Goal: Task Accomplishment & Management: Manage account settings

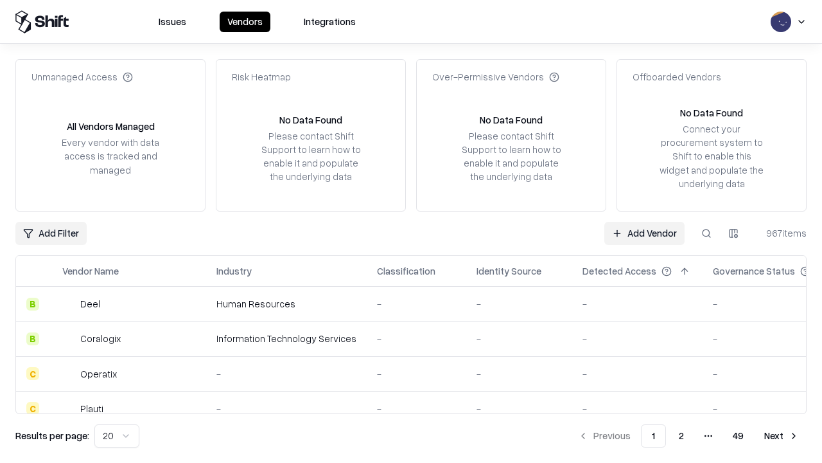
click at [645, 233] on link "Add Vendor" at bounding box center [645, 233] width 80 height 23
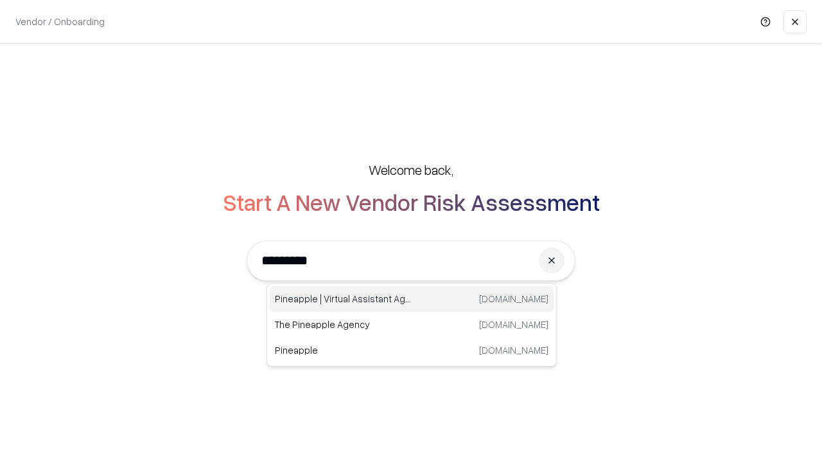
click at [412, 299] on div "Pineapple | Virtual Assistant Agency trypineapple.com" at bounding box center [412, 299] width 284 height 26
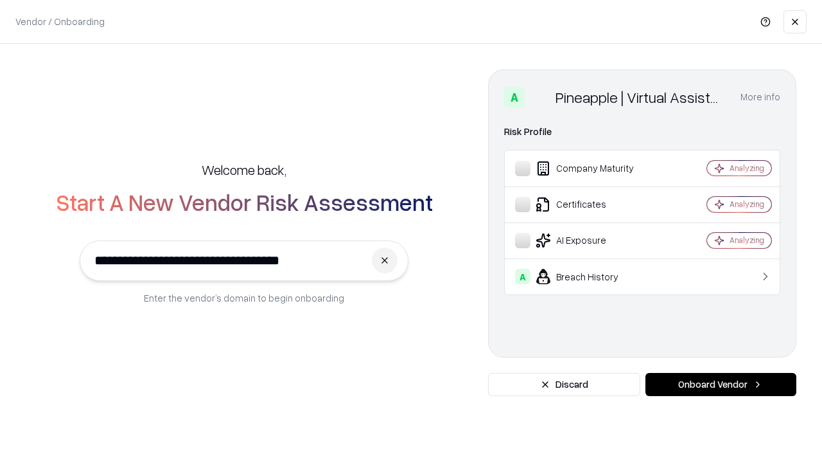
type input "**********"
click at [721, 384] on button "Onboard Vendor" at bounding box center [721, 384] width 151 height 23
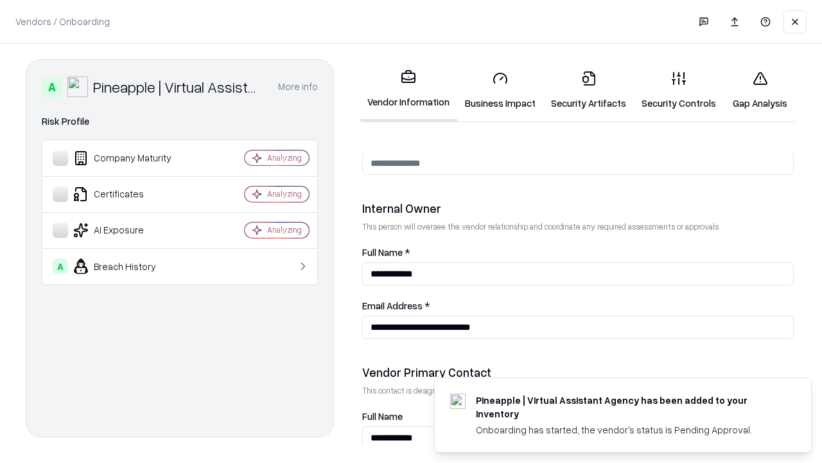
scroll to position [666, 0]
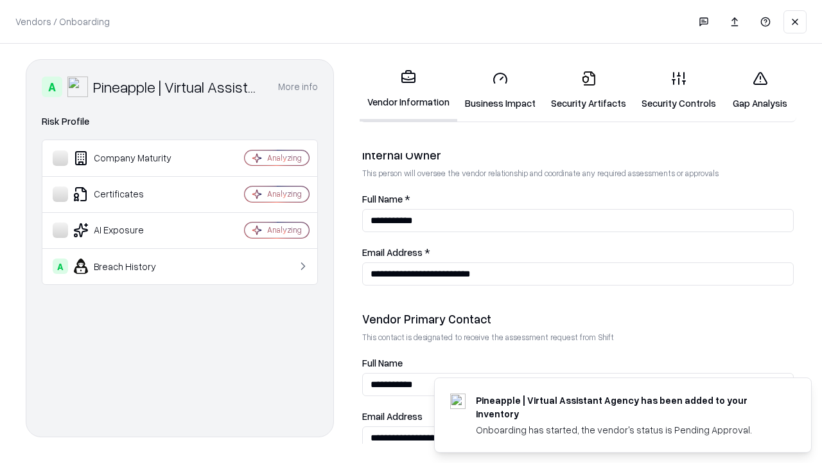
click at [501, 90] on link "Business Impact" at bounding box center [501, 90] width 86 height 60
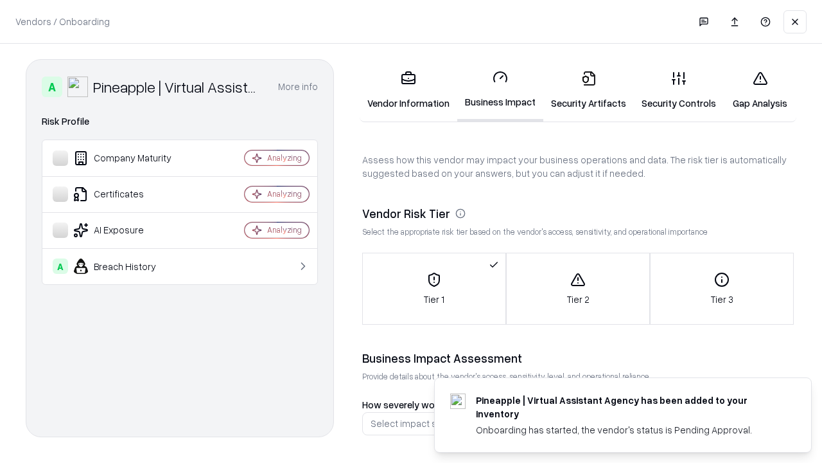
click at [589, 90] on link "Security Artifacts" at bounding box center [589, 90] width 91 height 60
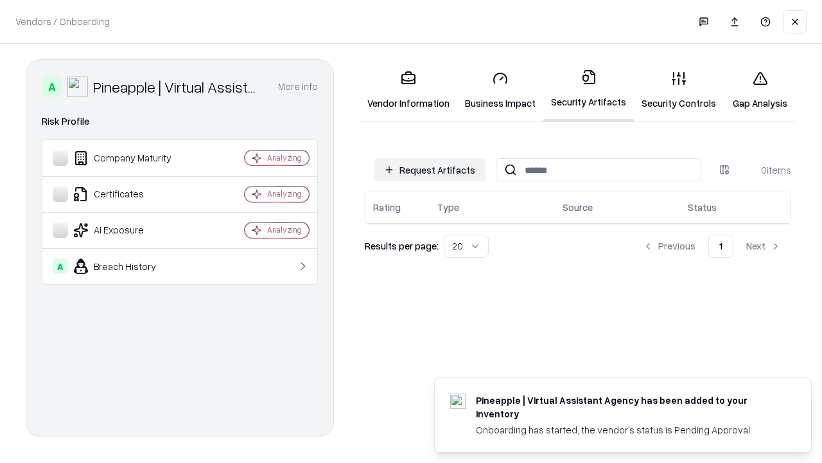
click at [430, 170] on button "Request Artifacts" at bounding box center [430, 169] width 112 height 23
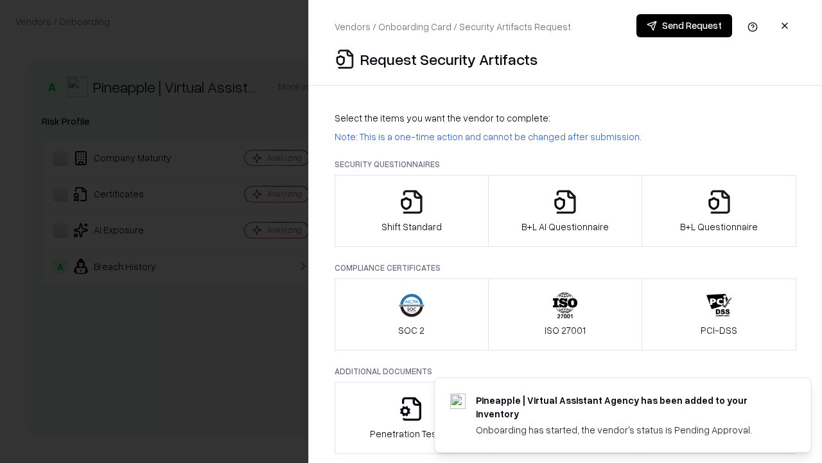
click at [411, 211] on icon "button" at bounding box center [412, 202] width 26 height 26
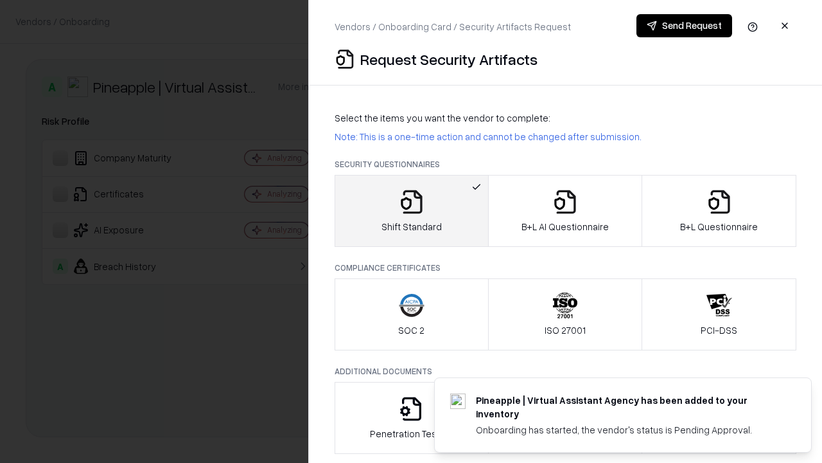
click at [684, 26] on button "Send Request" at bounding box center [685, 25] width 96 height 23
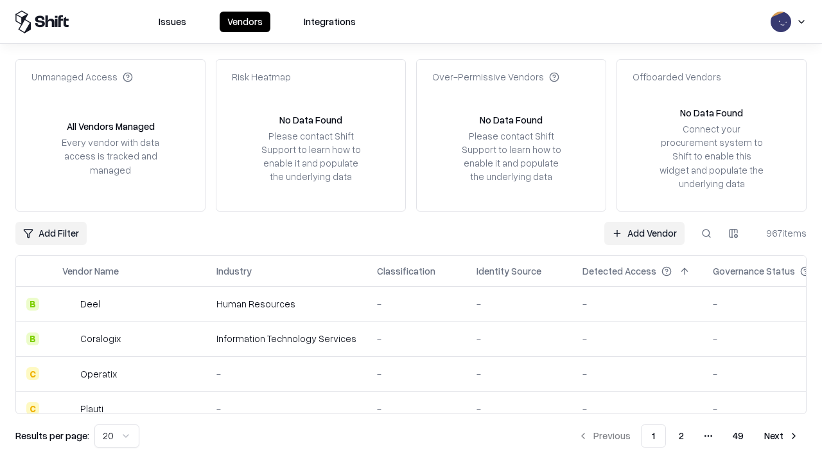
click at [707, 233] on button at bounding box center [706, 233] width 23 height 23
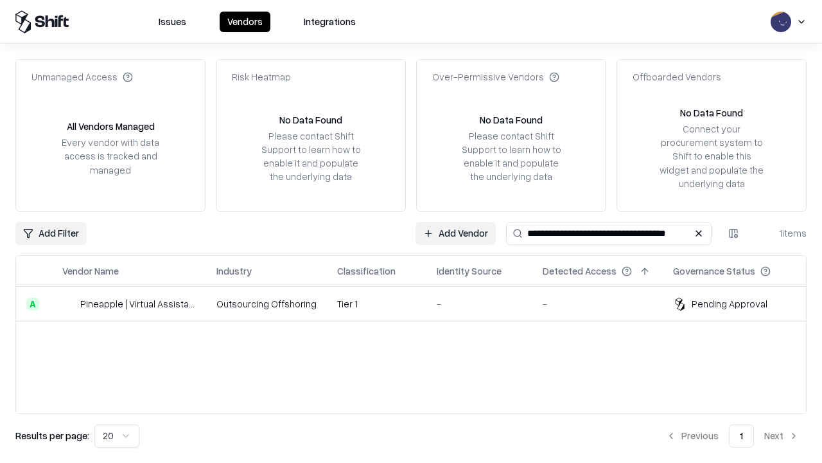
type input "**********"
click at [419, 303] on td "Tier 1" at bounding box center [377, 304] width 100 height 35
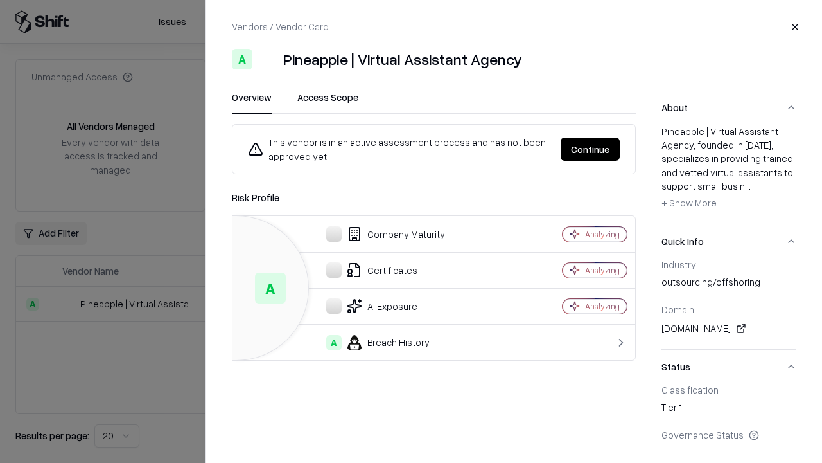
click at [591, 149] on button "Continue" at bounding box center [590, 149] width 59 height 23
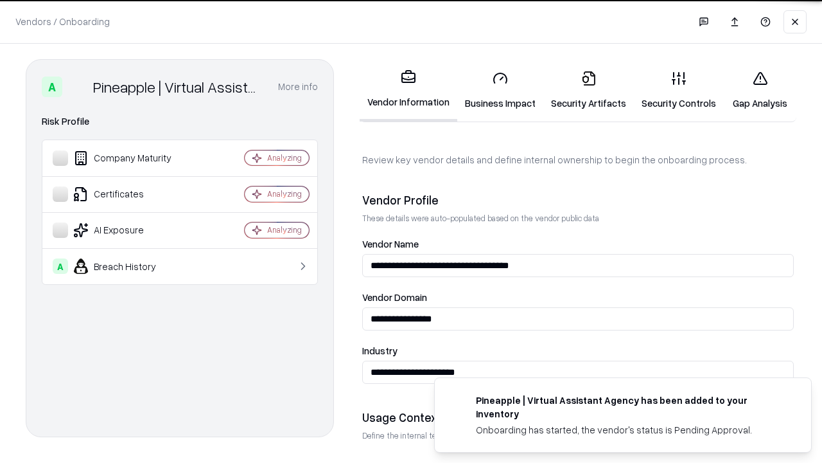
click at [589, 90] on link "Security Artifacts" at bounding box center [589, 90] width 91 height 60
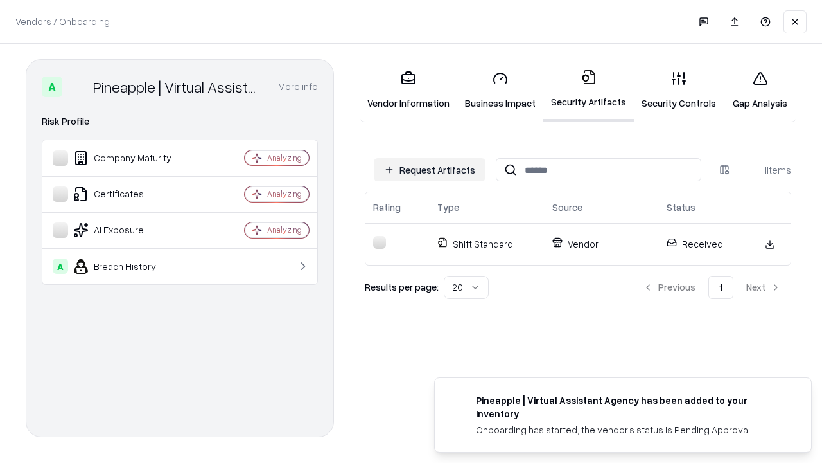
click at [679, 90] on link "Security Controls" at bounding box center [679, 90] width 90 height 60
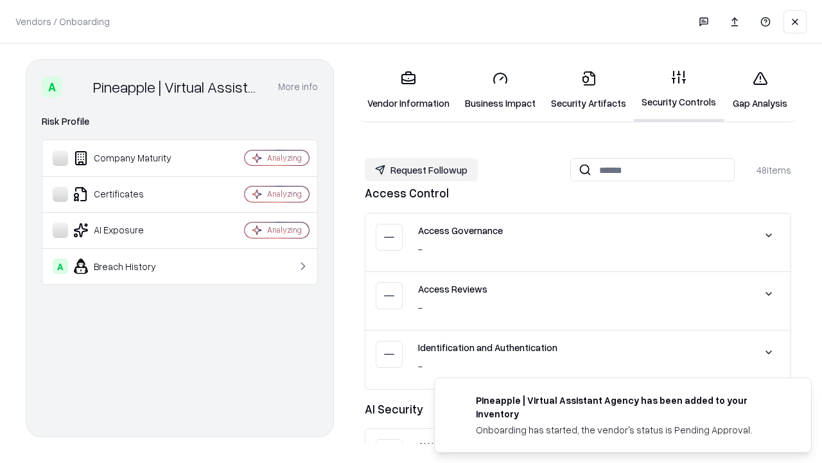
click at [422, 170] on button "Request Followup" at bounding box center [421, 169] width 113 height 23
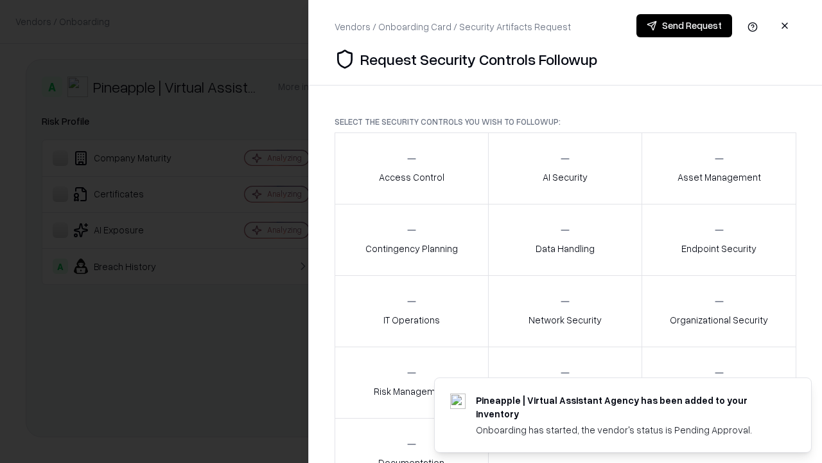
click at [411, 168] on div "Access Control" at bounding box center [412, 167] width 66 height 31
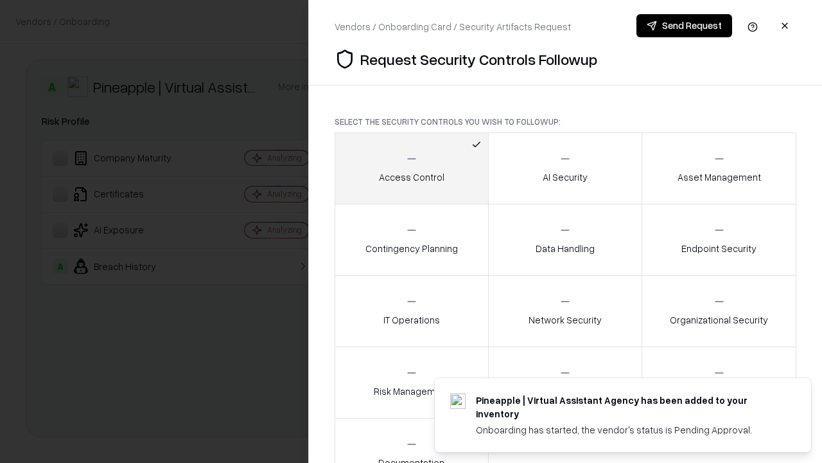
click at [684, 26] on button "Send Request" at bounding box center [685, 25] width 96 height 23
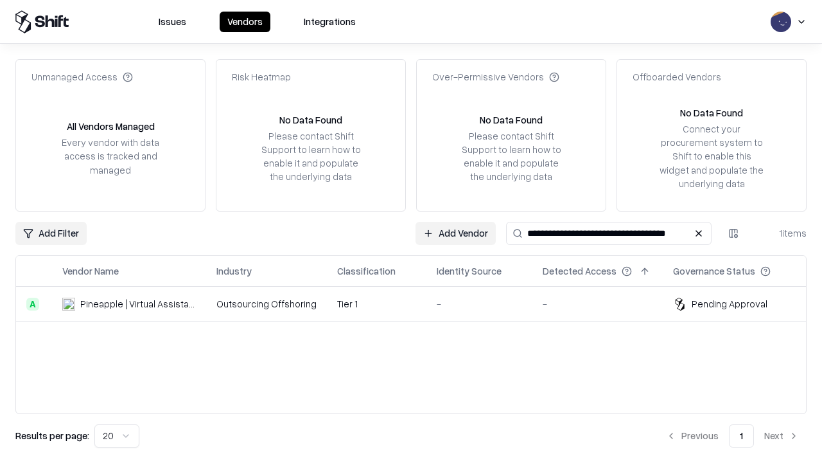
type input "**********"
click at [419, 303] on td "Tier 1" at bounding box center [377, 304] width 100 height 35
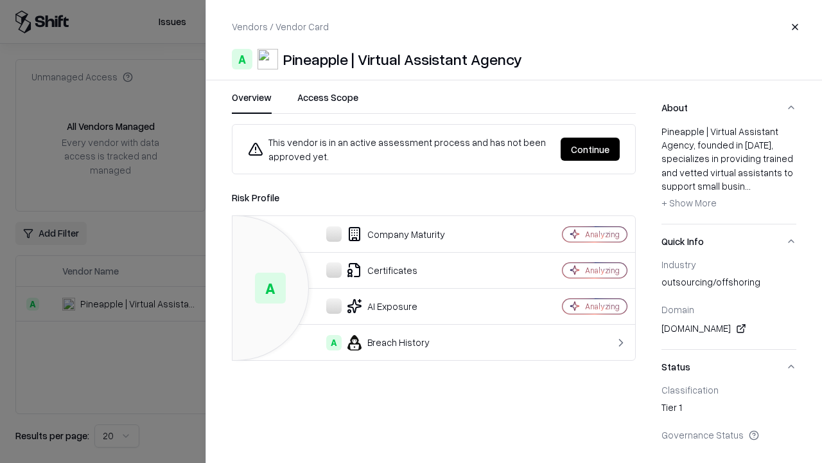
click at [591, 149] on button "Continue" at bounding box center [590, 149] width 59 height 23
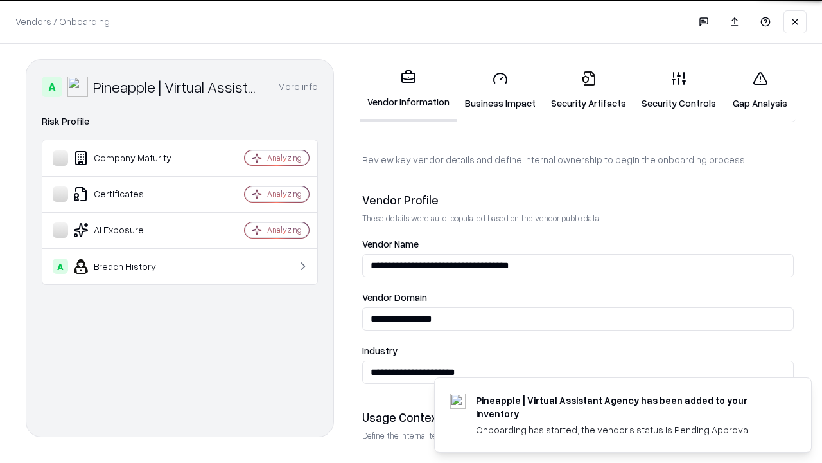
click at [760, 90] on link "Gap Analysis" at bounding box center [760, 90] width 73 height 60
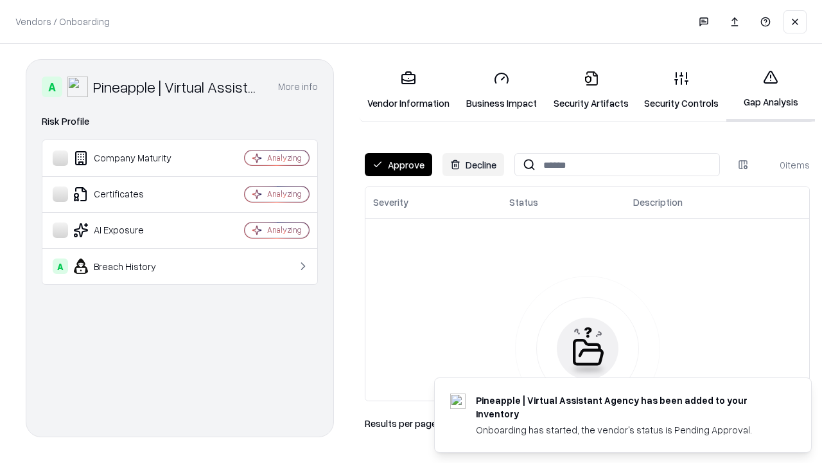
click at [398, 164] on button "Approve" at bounding box center [398, 164] width 67 height 23
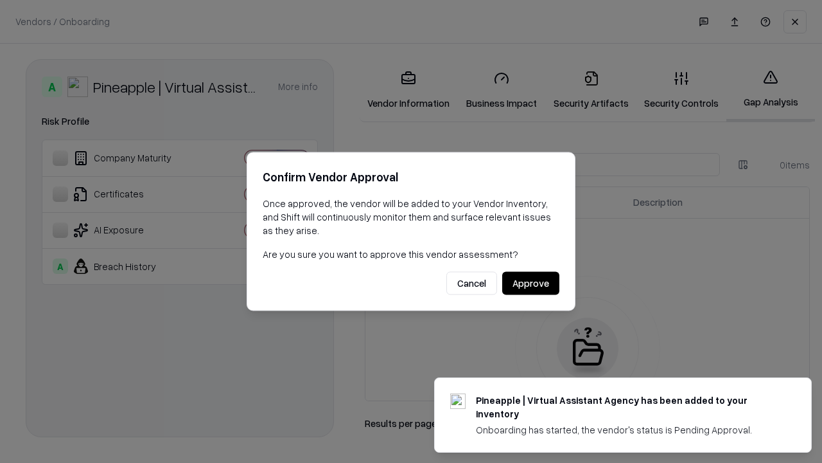
click at [531, 283] on button "Approve" at bounding box center [530, 283] width 57 height 23
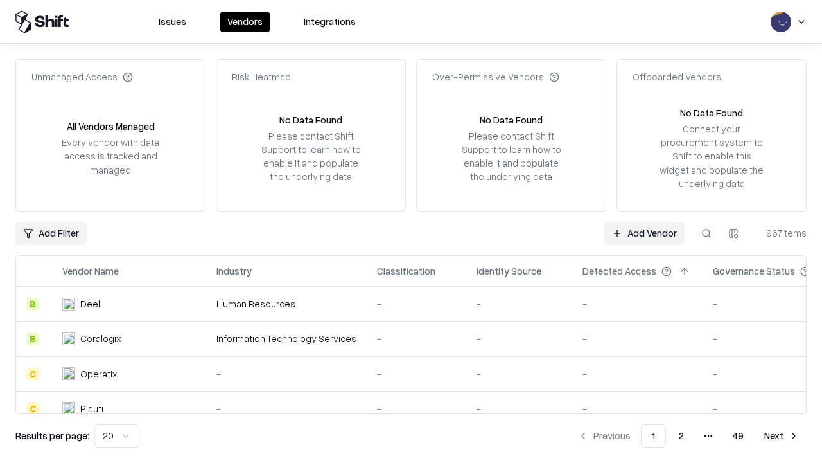
type input "**********"
click at [645, 233] on link "Add Vendor" at bounding box center [645, 233] width 80 height 23
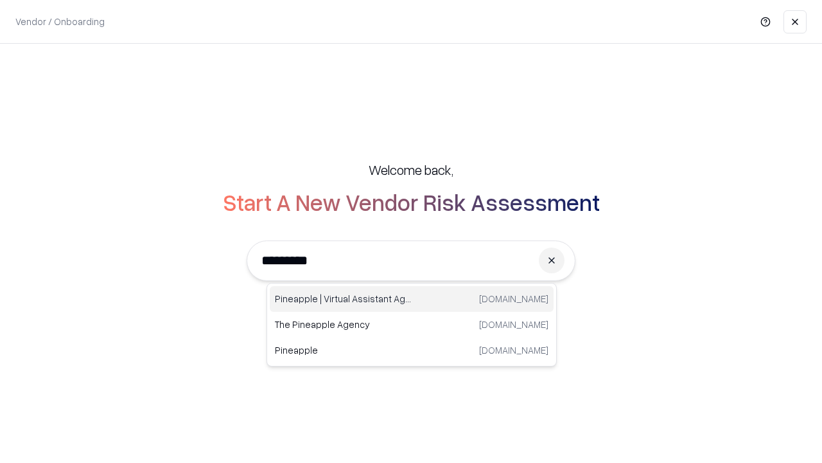
click at [412, 299] on div "Pineapple | Virtual Assistant Agency [DOMAIN_NAME]" at bounding box center [412, 299] width 284 height 26
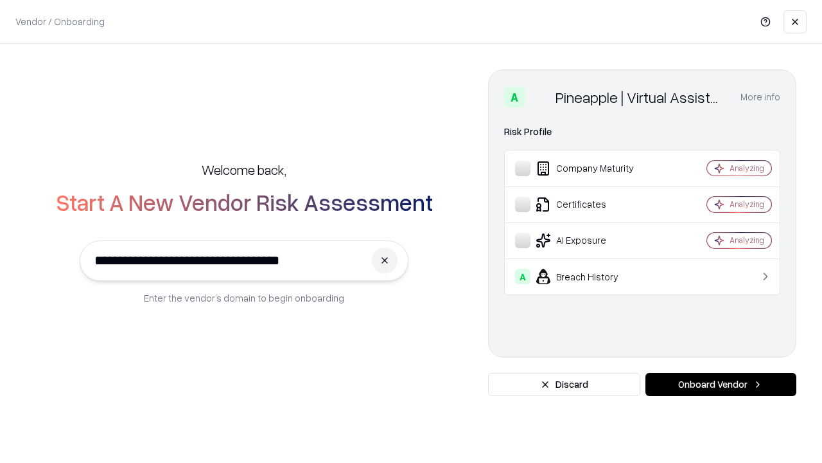
type input "**********"
click at [721, 384] on button "Onboard Vendor" at bounding box center [721, 384] width 151 height 23
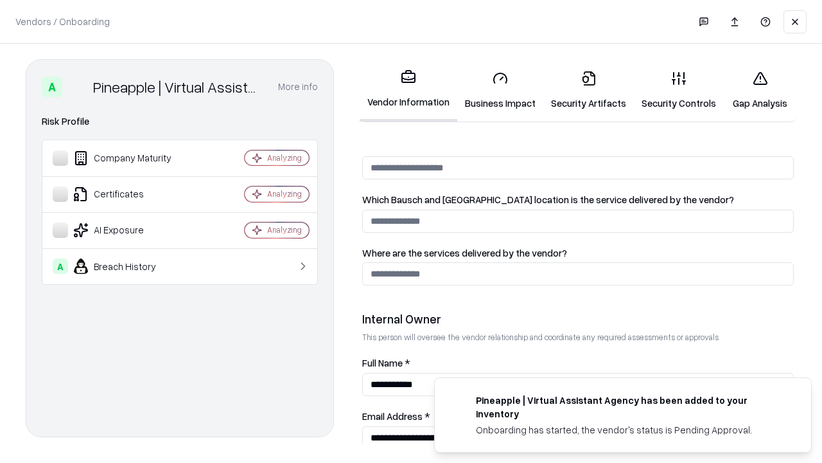
scroll to position [666, 0]
